Goal: Task Accomplishment & Management: Manage account settings

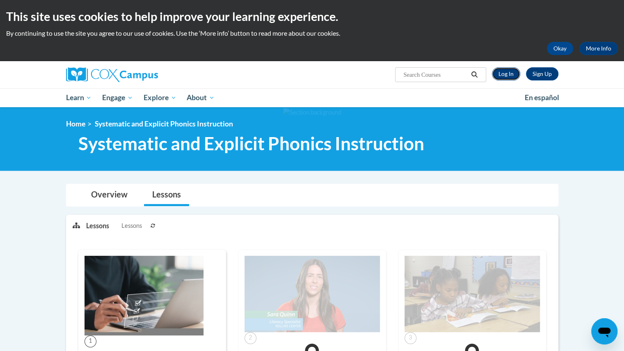
click at [507, 74] on link "Log In" at bounding box center [506, 73] width 28 height 13
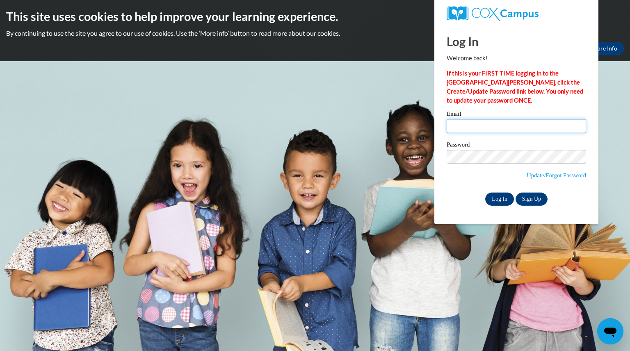
type input "pickartshannon@aasd.k12.wi.us"
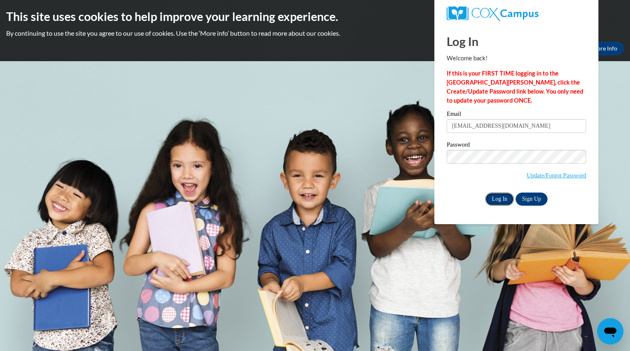
click at [504, 199] on input "Log In" at bounding box center [499, 198] width 29 height 13
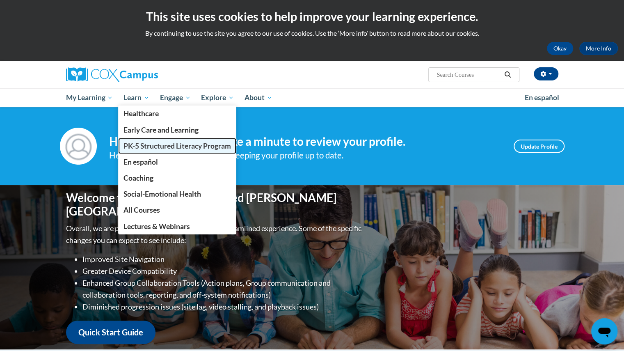
click at [141, 147] on span "PK-5 Structured Literacy Program" at bounding box center [176, 145] width 107 height 9
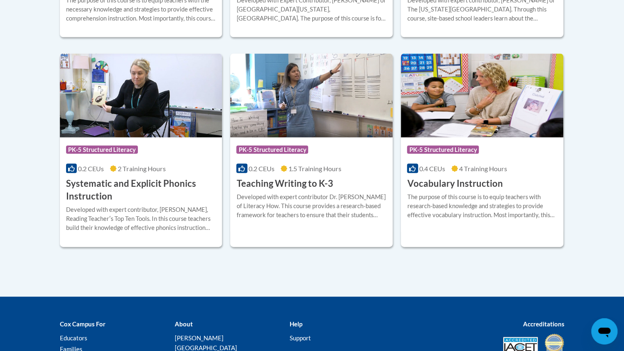
scroll to position [940, 0]
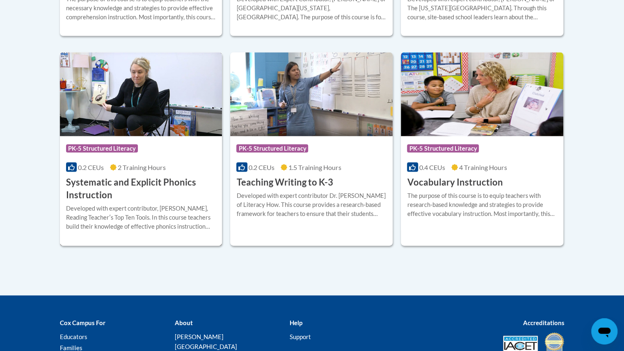
click at [121, 128] on img at bounding box center [141, 94] width 162 height 84
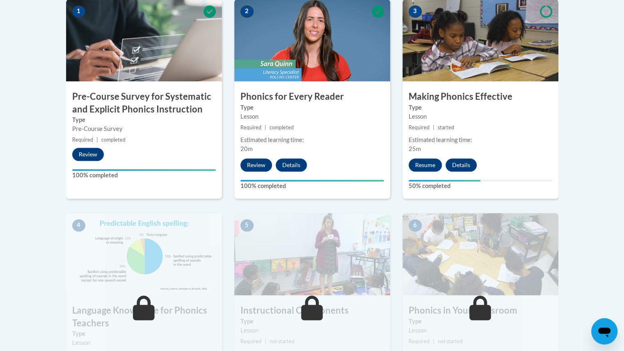
scroll to position [277, 0]
